Goal: Information Seeking & Learning: Check status

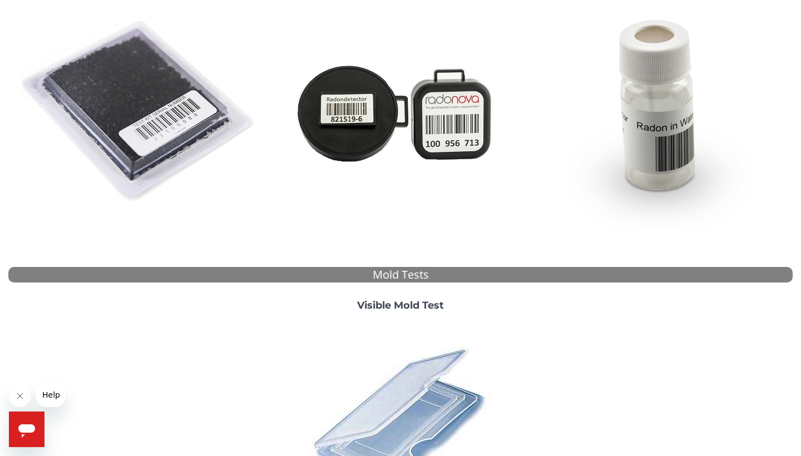
scroll to position [251, 0]
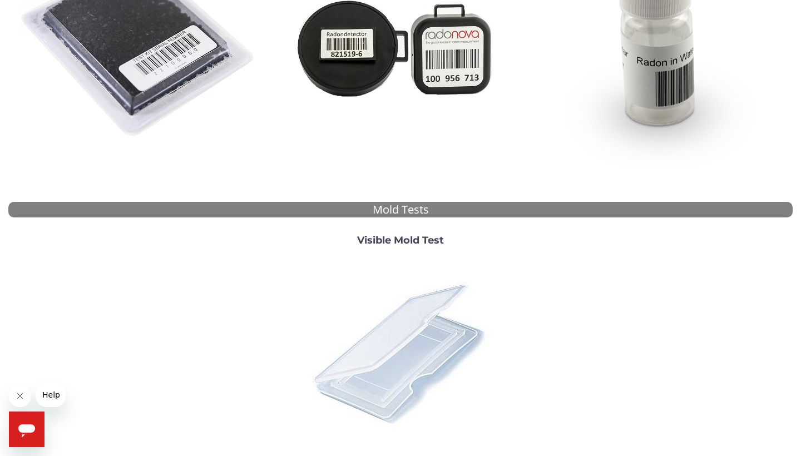
click at [445, 302] on img at bounding box center [400, 352] width 195 height 195
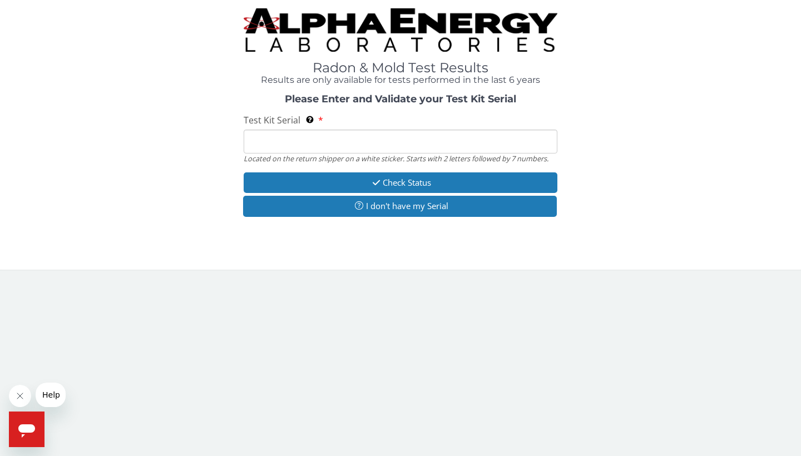
click at [339, 126] on div "Test Kit Serial Located on the return shipper on a white sticker. Starts with 2…" at bounding box center [401, 139] width 314 height 50
click at [339, 134] on input "Test Kit Serial Located on the return shipper on a white sticker. Starts with 2…" at bounding box center [401, 142] width 314 height 24
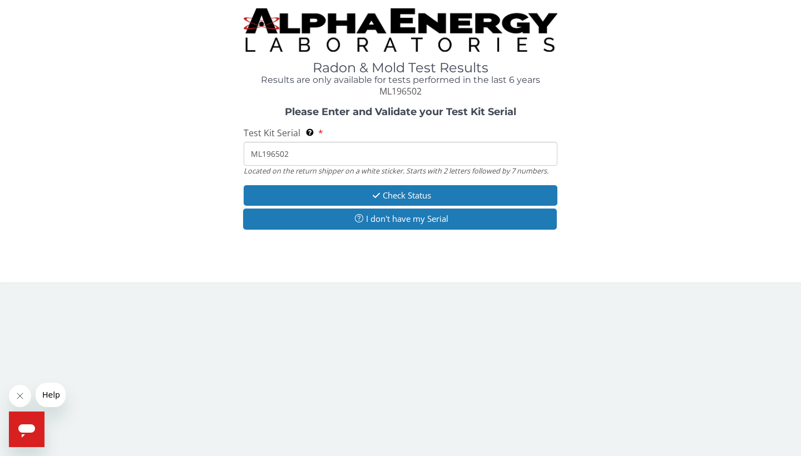
type input "ML196502"
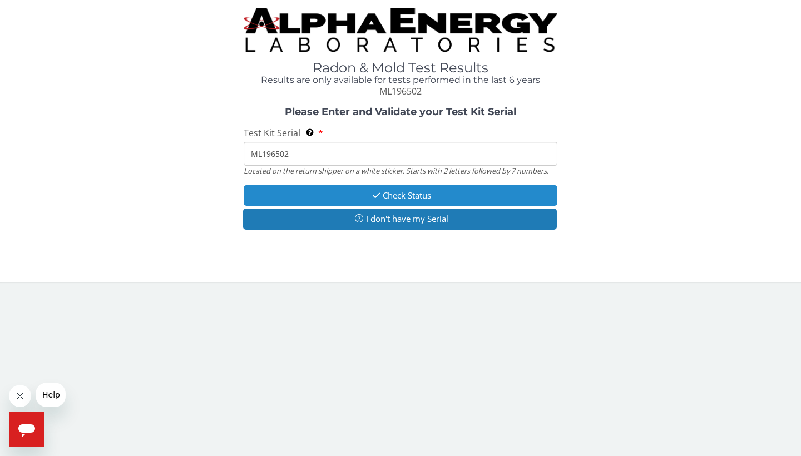
click at [354, 188] on button "Check Status" at bounding box center [401, 195] width 314 height 21
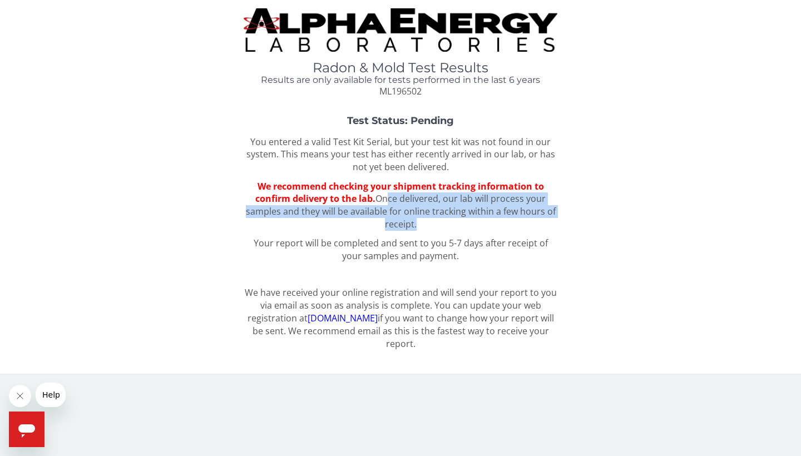
drag, startPoint x: 382, startPoint y: 198, endPoint x: 414, endPoint y: 226, distance: 42.6
click at [414, 226] on p "We recommend checking your shipment tracking information to confirm delivery to…" at bounding box center [401, 205] width 314 height 51
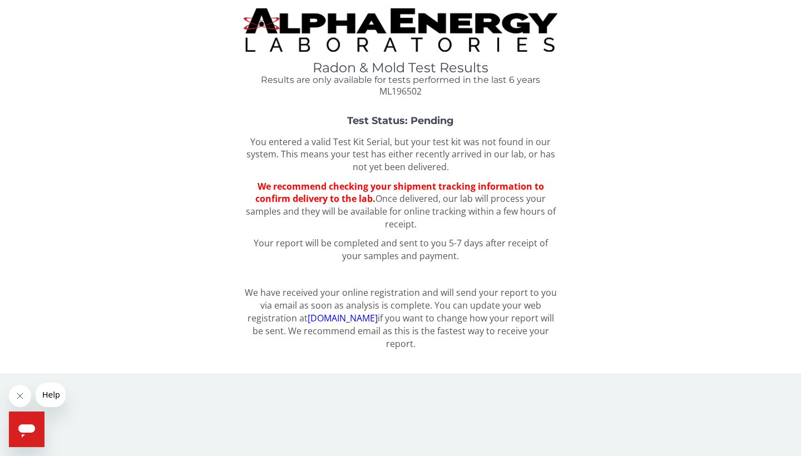
click at [421, 225] on p "We recommend checking your shipment tracking information to confirm delivery to…" at bounding box center [401, 205] width 314 height 51
drag, startPoint x: 414, startPoint y: 220, endPoint x: 391, endPoint y: 201, distance: 30.0
click at [391, 201] on p "We recommend checking your shipment tracking information to confirm delivery to…" at bounding box center [401, 205] width 314 height 51
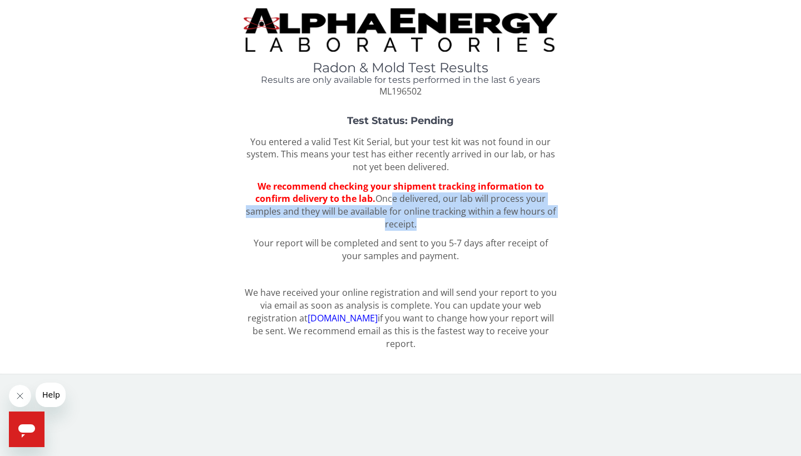
click at [320, 225] on p "We recommend checking your shipment tracking information to confirm delivery to…" at bounding box center [401, 205] width 314 height 51
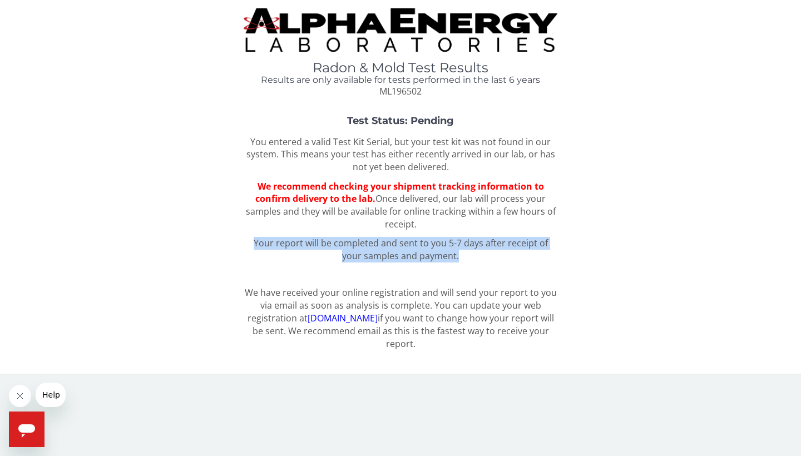
drag, startPoint x: 239, startPoint y: 233, endPoint x: 356, endPoint y: 259, distance: 120.3
click at [356, 259] on div "Test Status: Pending You entered a valid Test Kit Serial, but your test kit was…" at bounding box center [400, 193] width 784 height 154
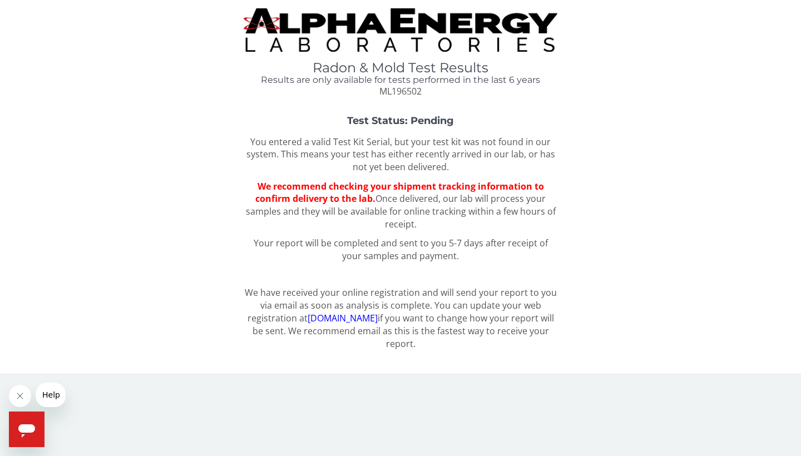
click at [443, 216] on p "We recommend checking your shipment tracking information to confirm delivery to…" at bounding box center [401, 205] width 314 height 51
